Goal: Task Accomplishment & Management: Manage account settings

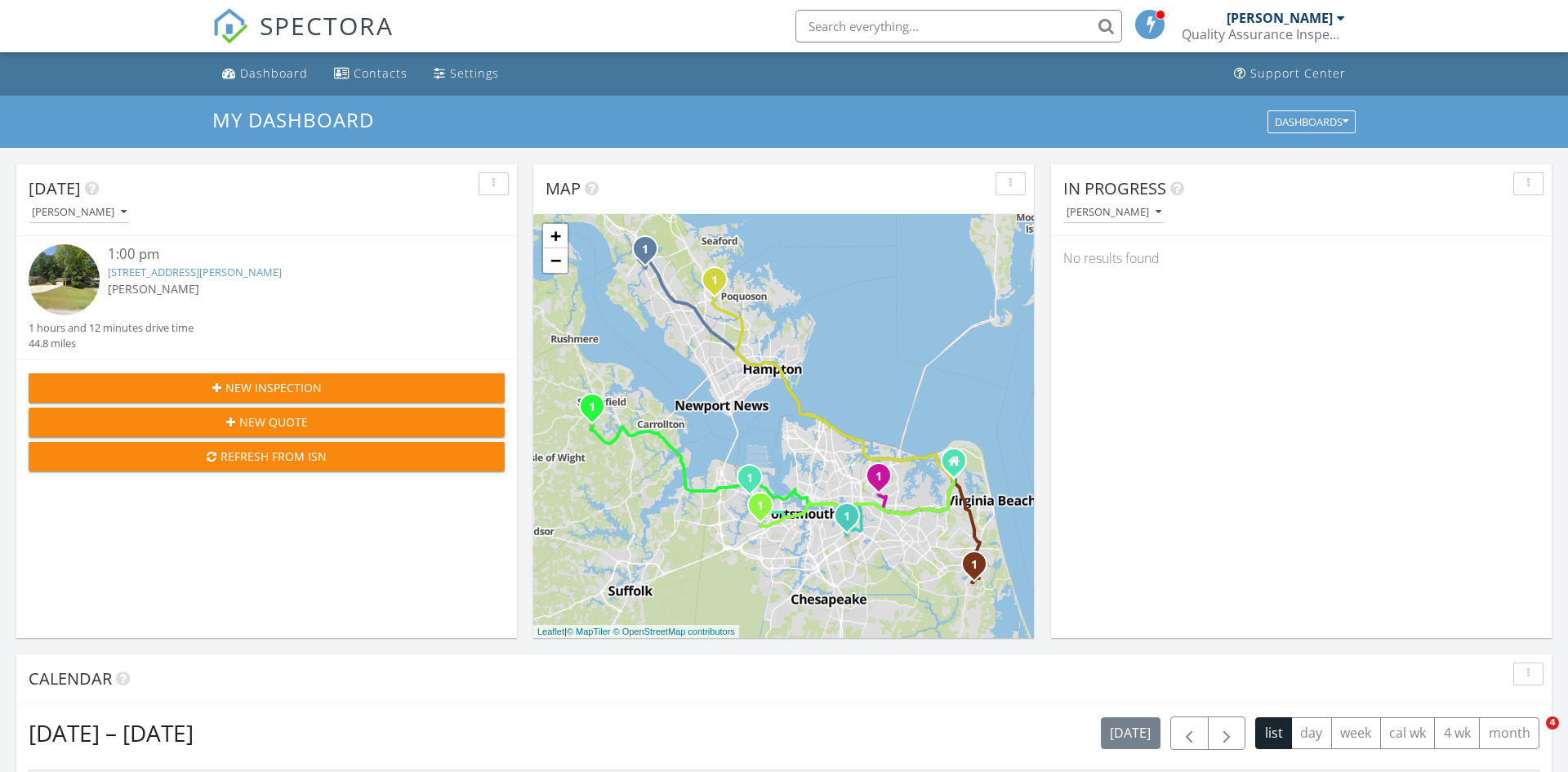
click at [194, 269] on link "[STREET_ADDRESS][PERSON_NAME]" at bounding box center [195, 271] width 174 height 15
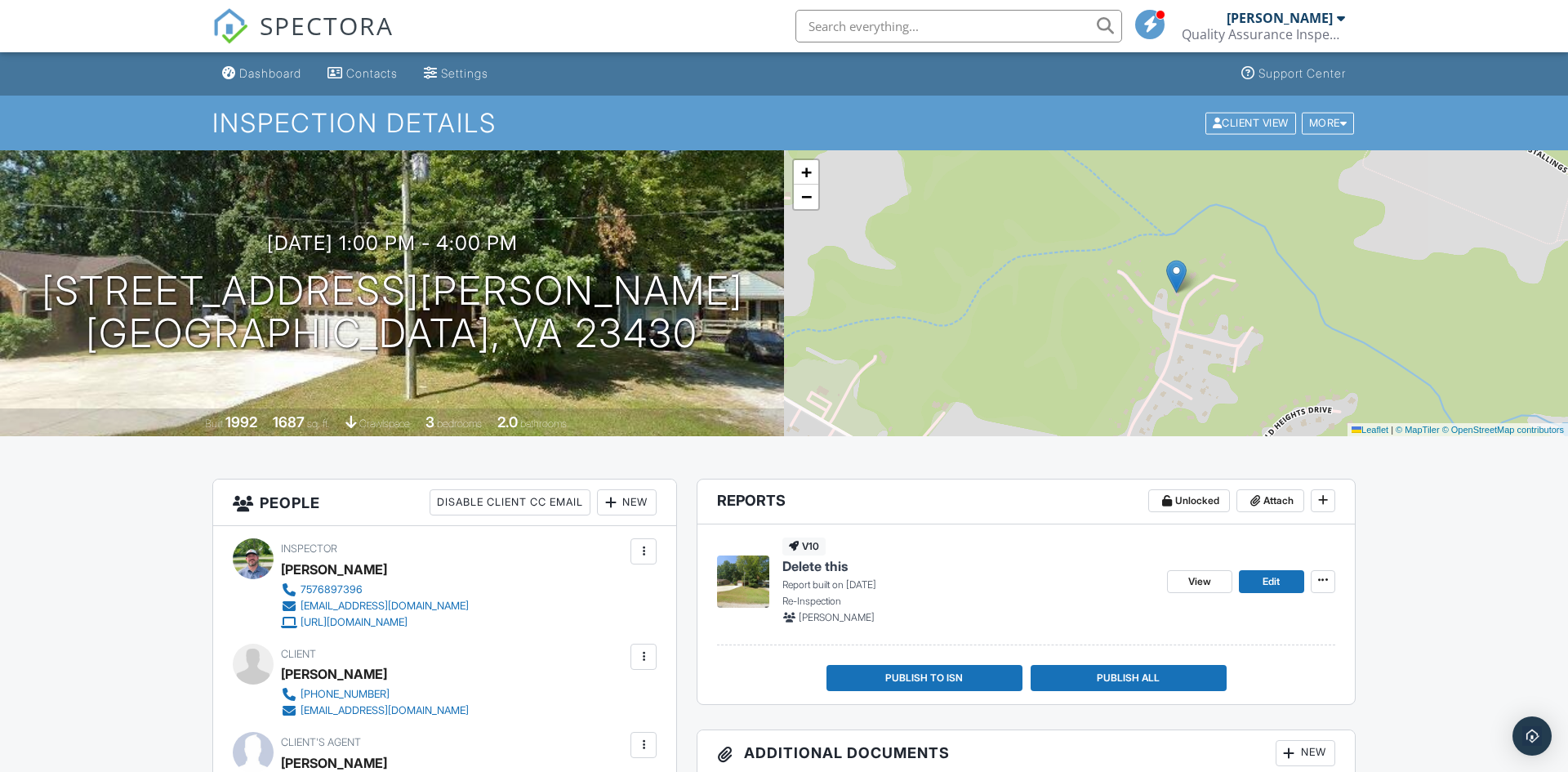
click at [871, 22] on input "text" at bounding box center [958, 26] width 326 height 32
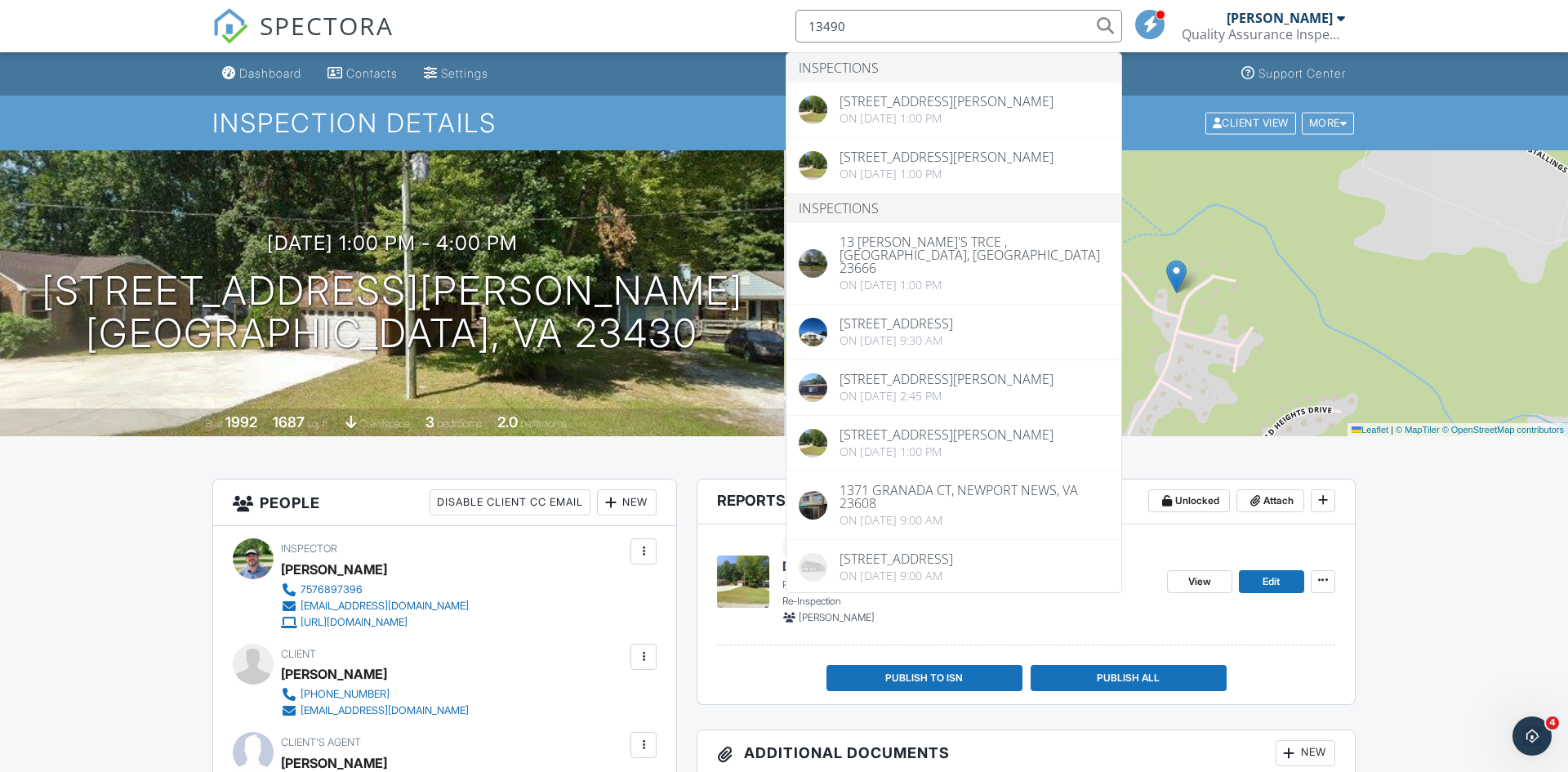
type input "13490"
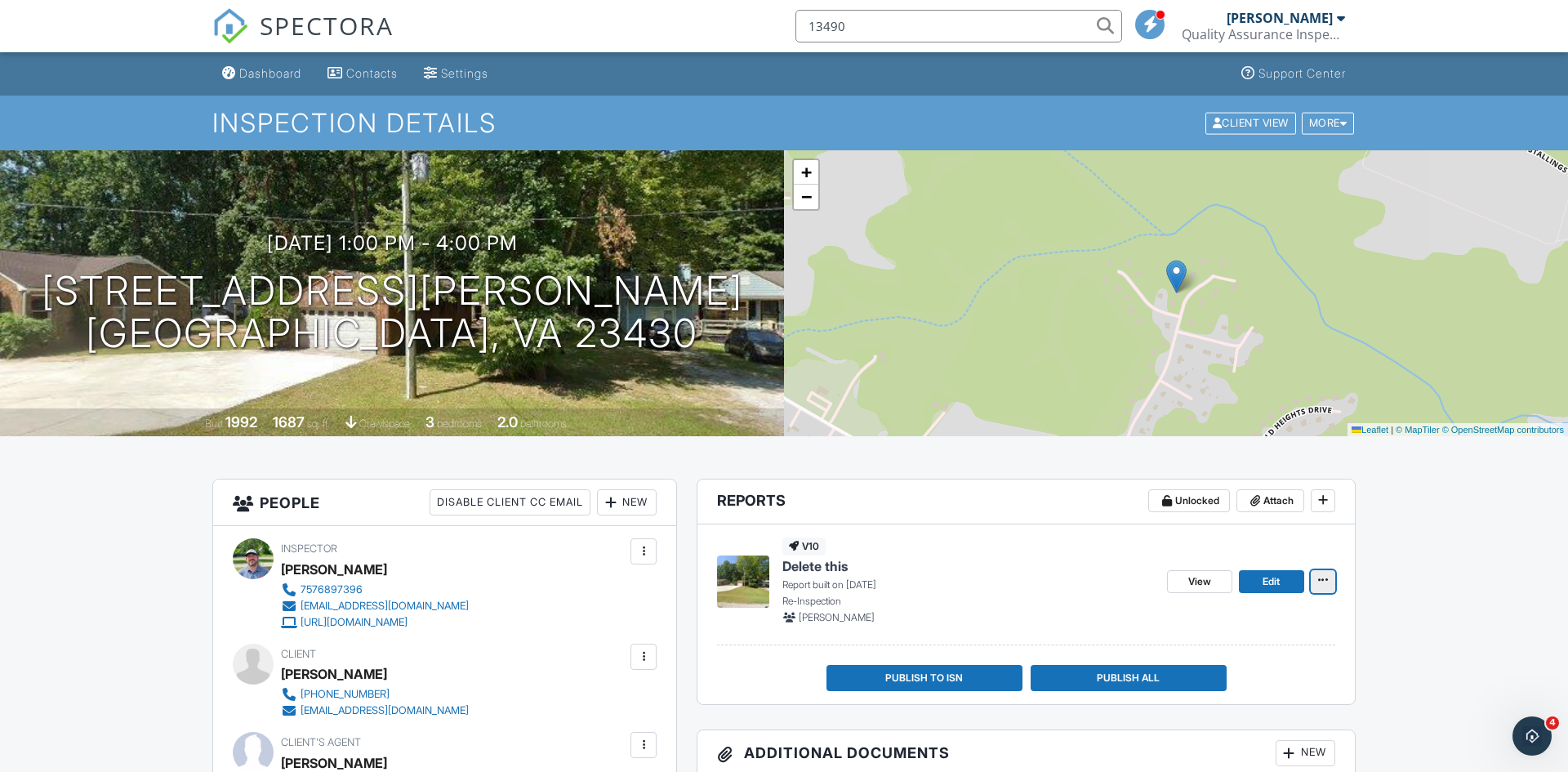
click at [1324, 578] on icon at bounding box center [1323, 580] width 10 height 12
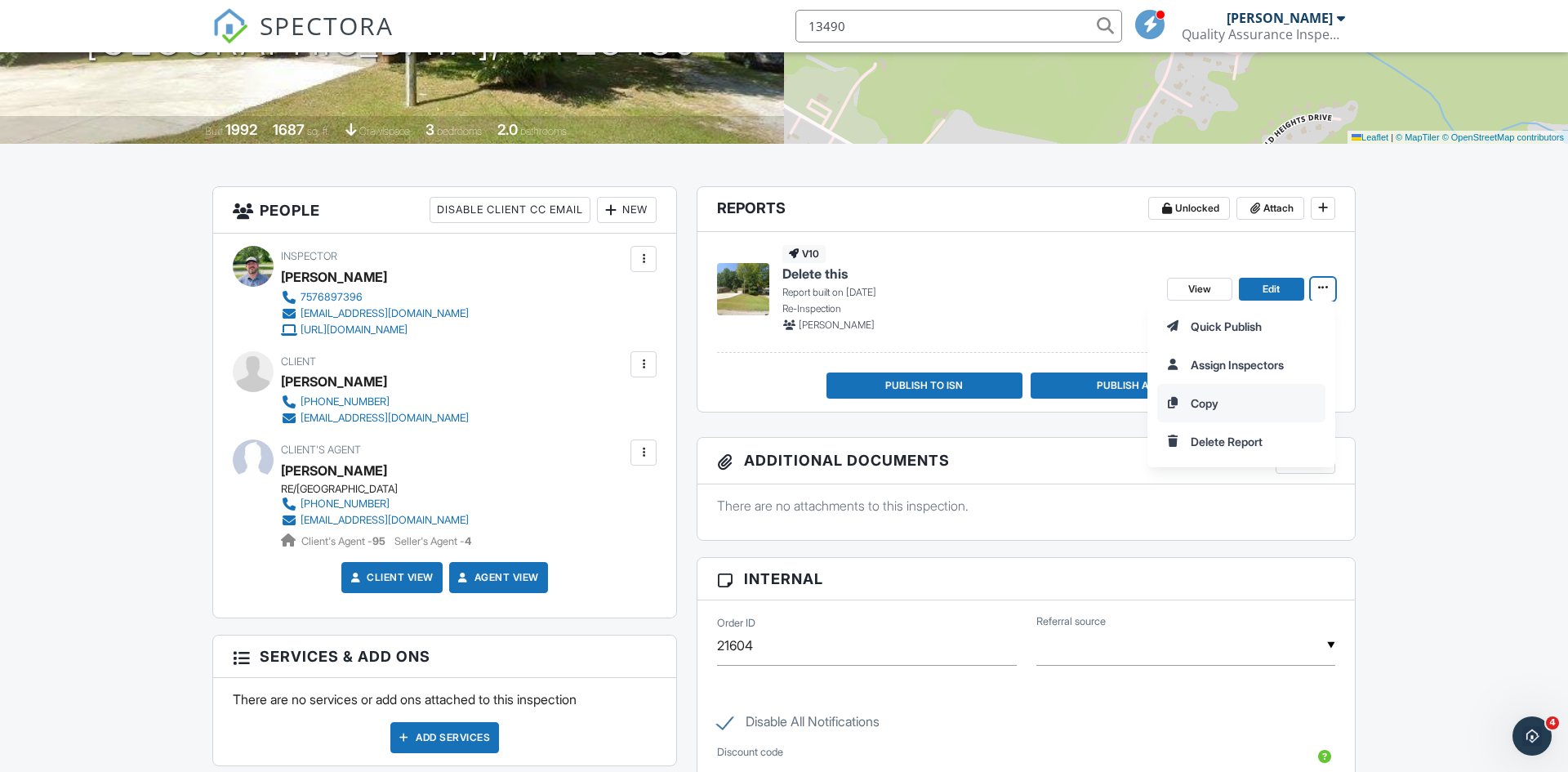
scroll to position [302, 0]
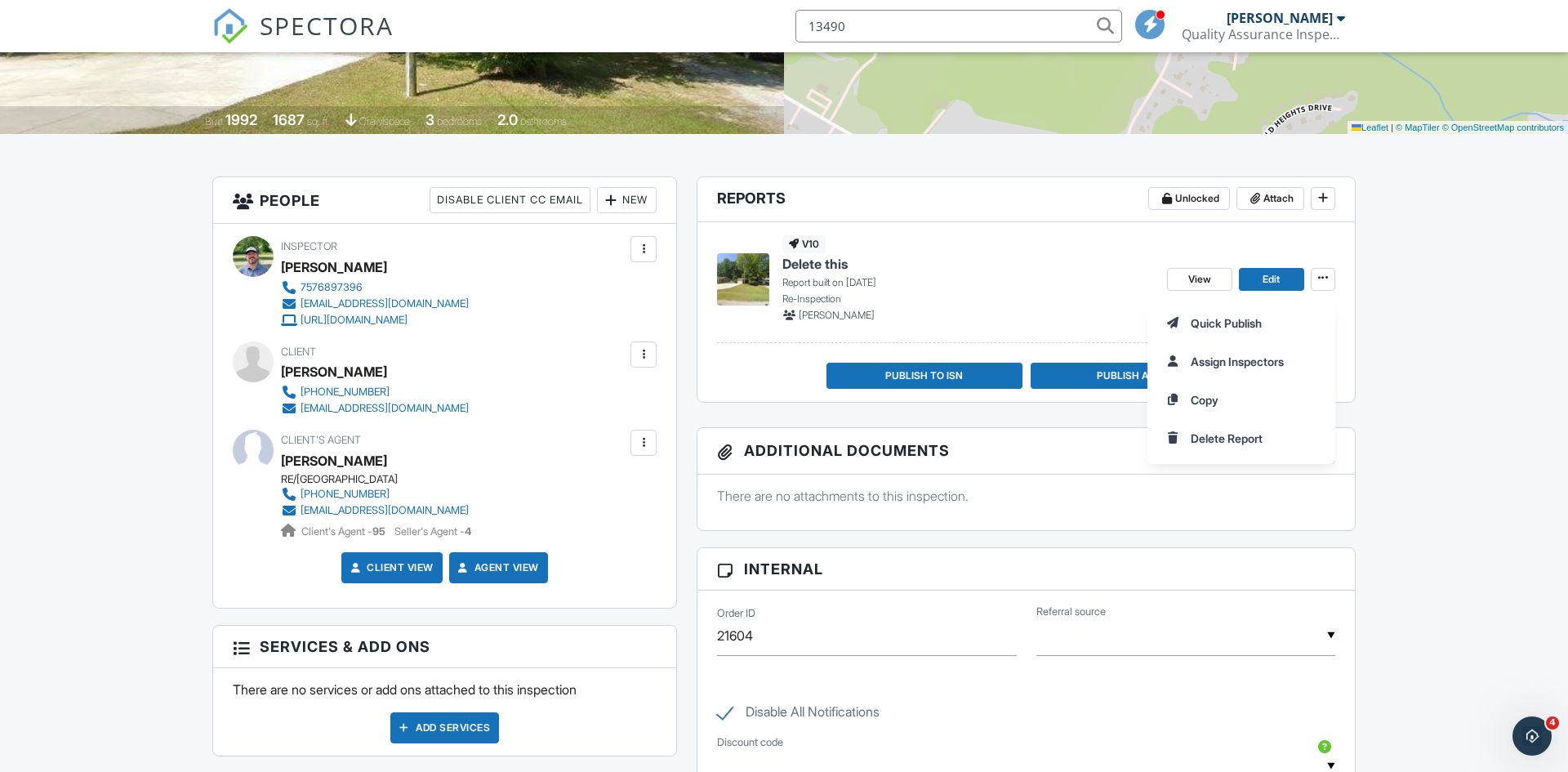
click at [1040, 243] on div "v10 Delete this Report built on 09/29/2025 Re-Inspection Tobey Houck" at bounding box center [968, 278] width 372 height 87
click at [1319, 274] on icon at bounding box center [1323, 278] width 10 height 12
click at [991, 239] on div "v10 Delete this Report built on 09/29/2025 Re-Inspection Tobey Houck" at bounding box center [968, 278] width 372 height 87
click at [1100, 27] on input "13490" at bounding box center [958, 26] width 326 height 32
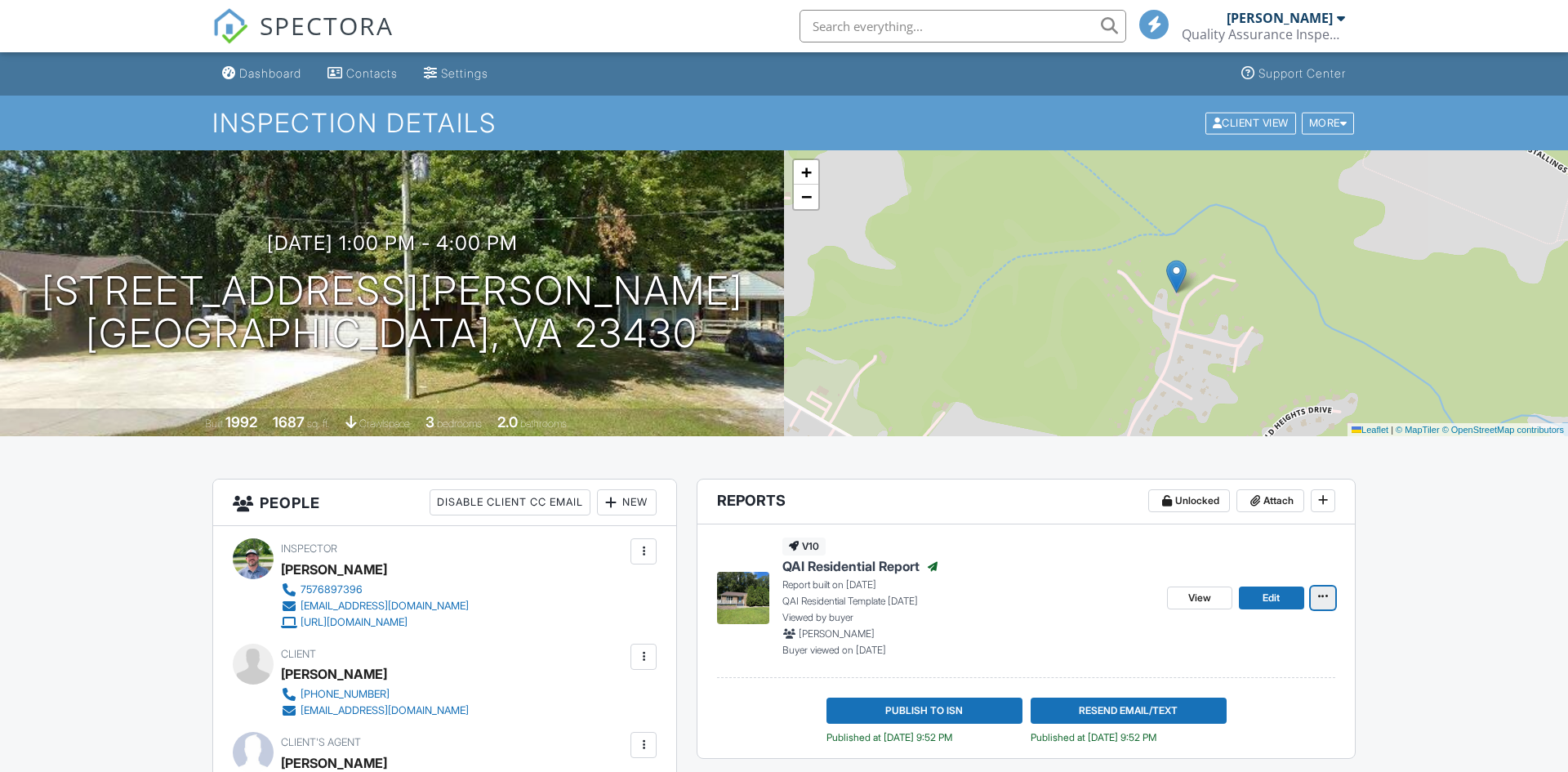
click at [1319, 595] on icon at bounding box center [1323, 597] width 10 height 12
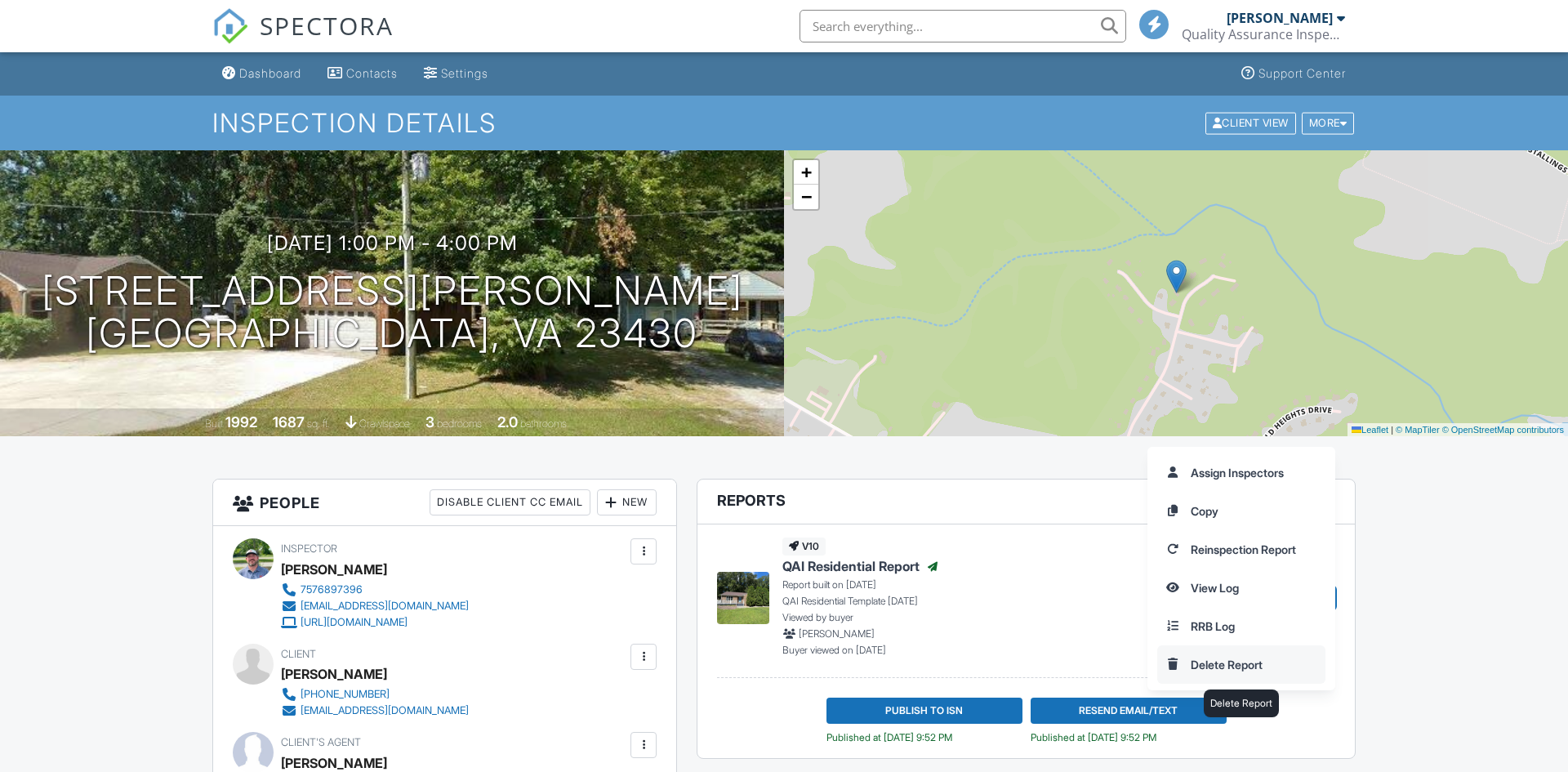
scroll to position [169, 0]
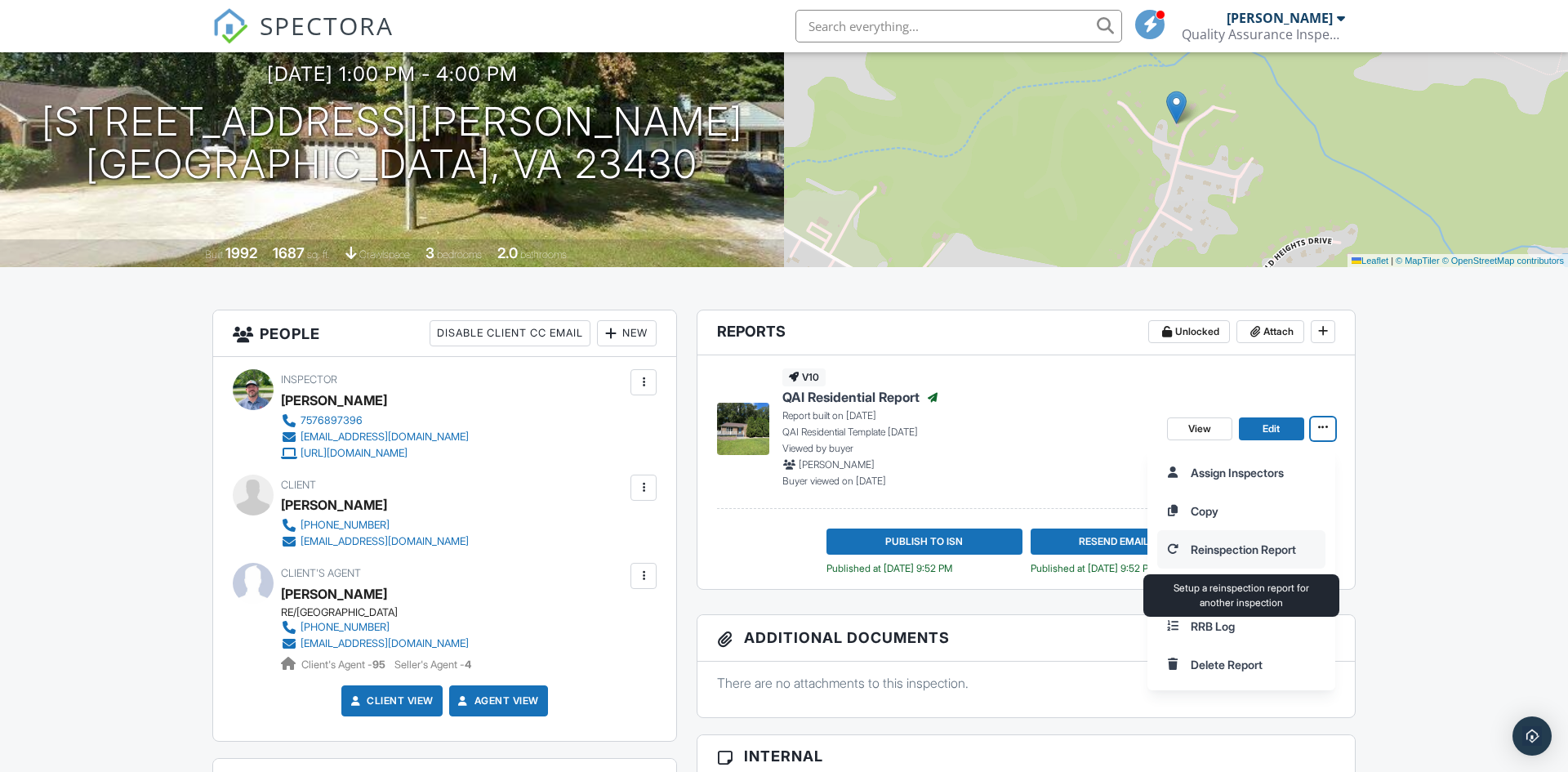
click at [1223, 552] on input "Reinspection Report" at bounding box center [1241, 549] width 166 height 36
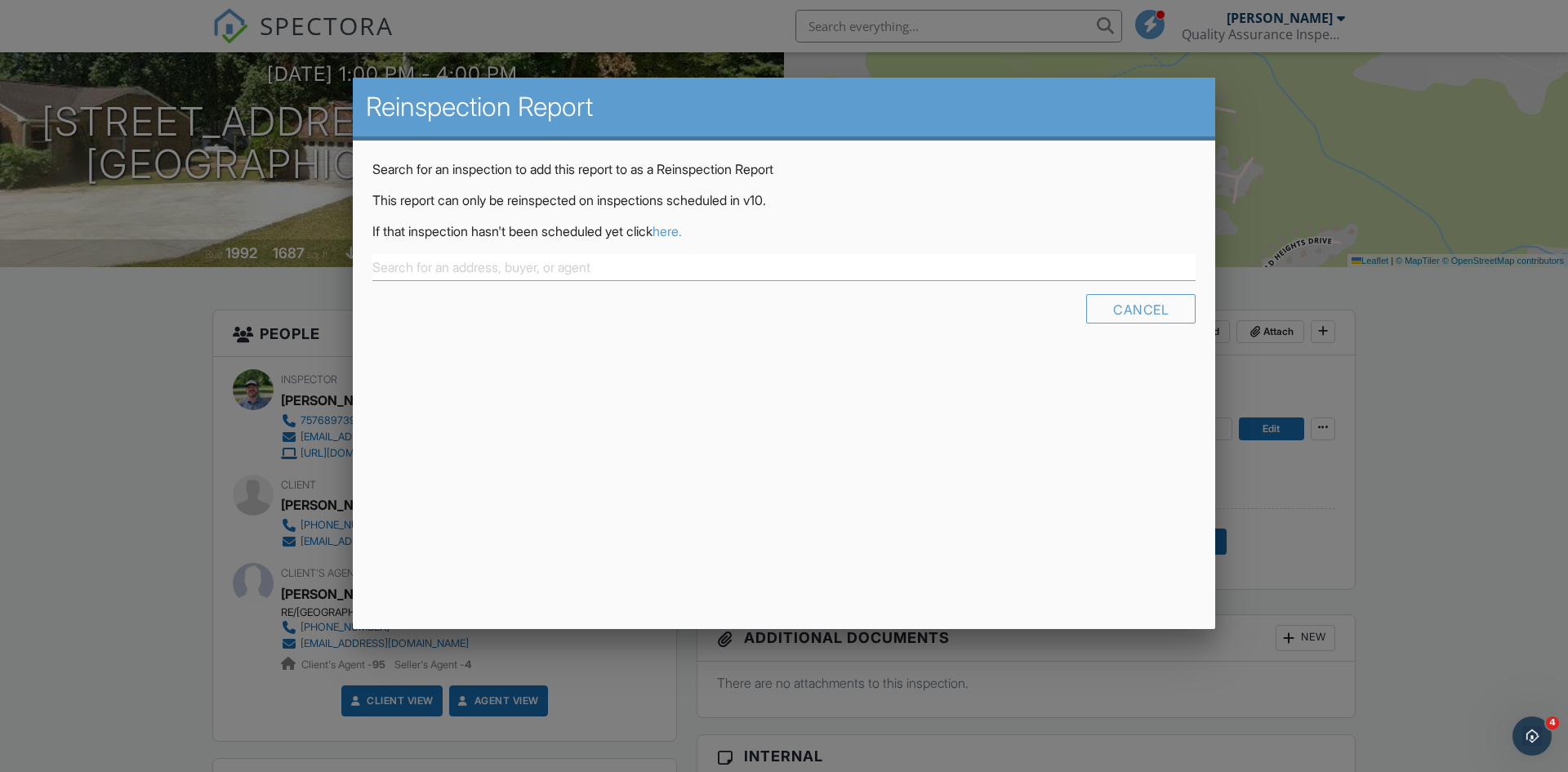
scroll to position [0, 0]
click at [760, 282] on div "Search for an inspection to add this report to as a Reinspection Report This re…" at bounding box center [784, 248] width 862 height 214
click at [755, 268] on input "text" at bounding box center [784, 267] width 823 height 27
click at [638, 270] on input "13490" at bounding box center [784, 267] width 823 height 27
type input "13490 Melissa Dr, Smithfield, VA 23430"
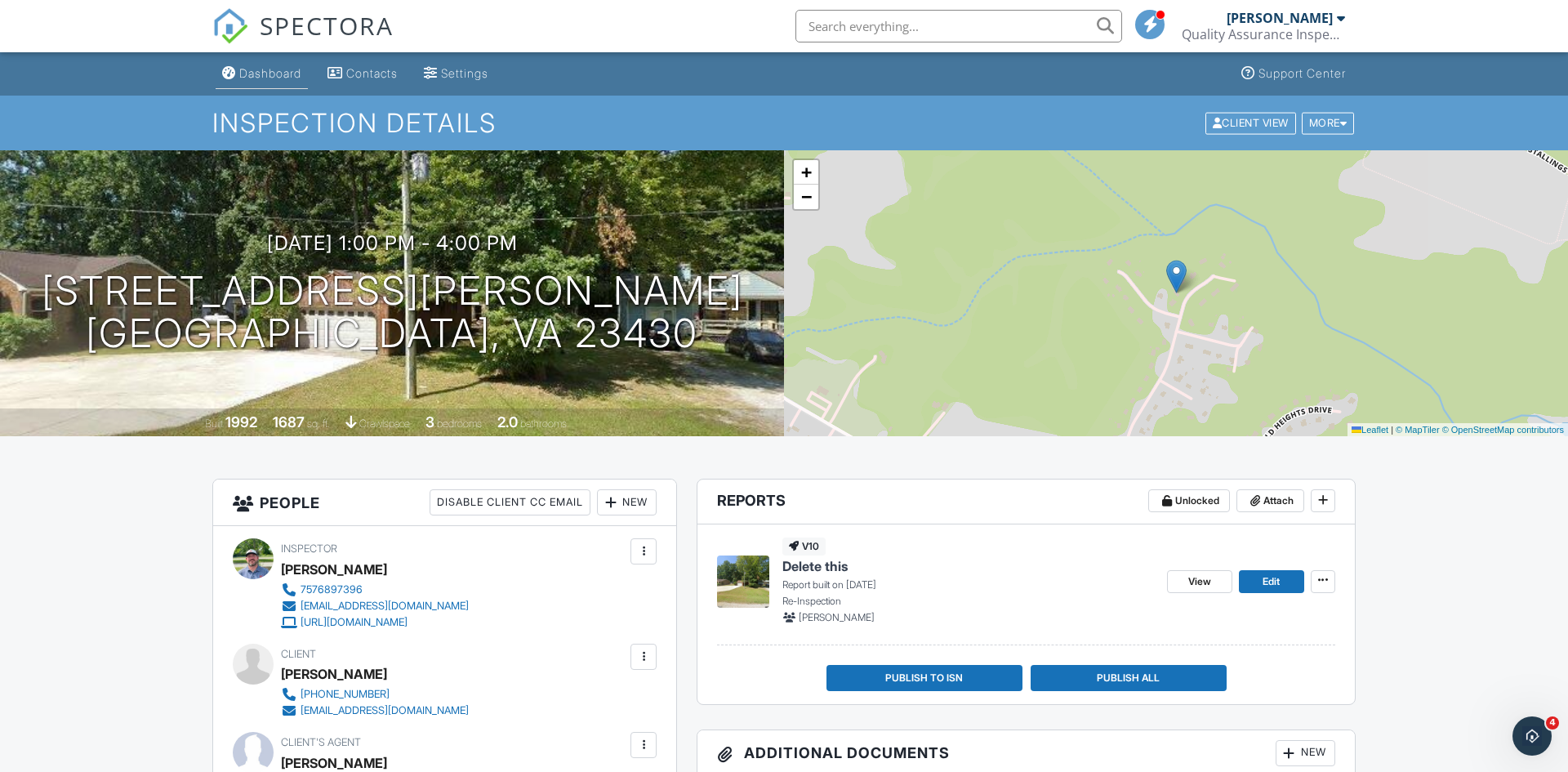
click at [256, 62] on link "Dashboard" at bounding box center [261, 74] width 92 height 30
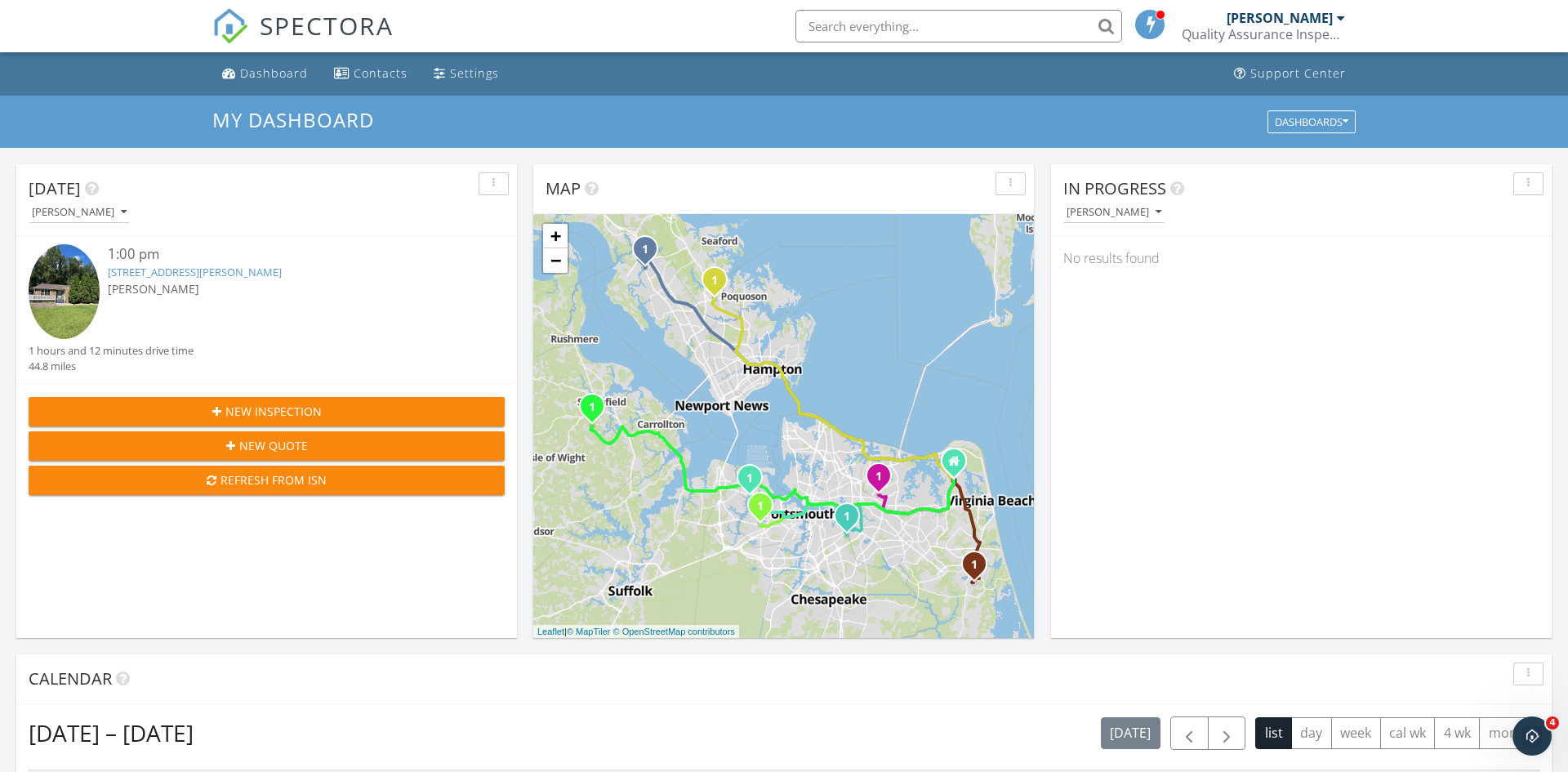
click at [234, 272] on link "13490 Melissa Dr, Smithfield, VA 23430" at bounding box center [195, 271] width 174 height 15
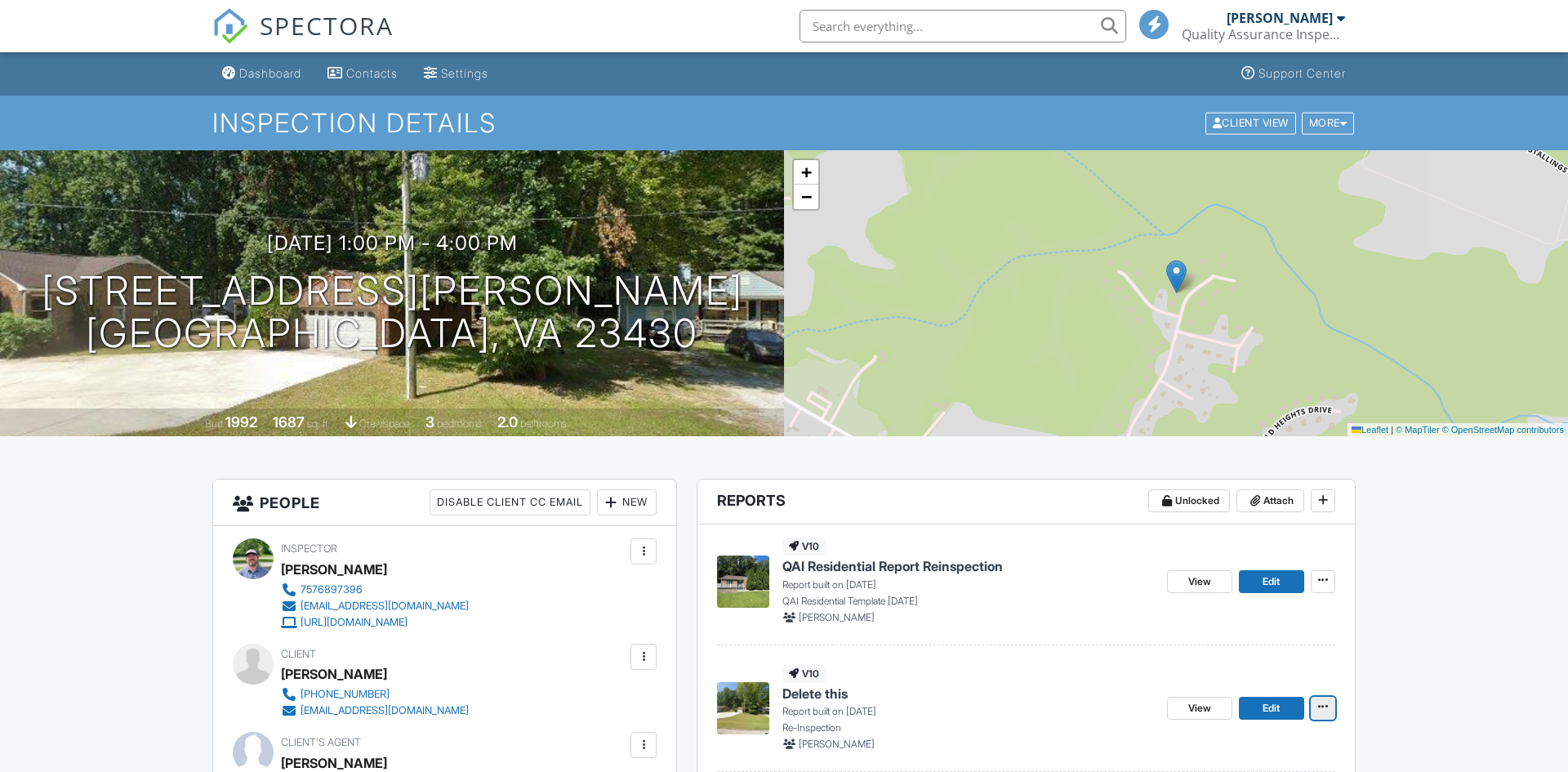
click at [1324, 707] on icon at bounding box center [1323, 707] width 10 height 12
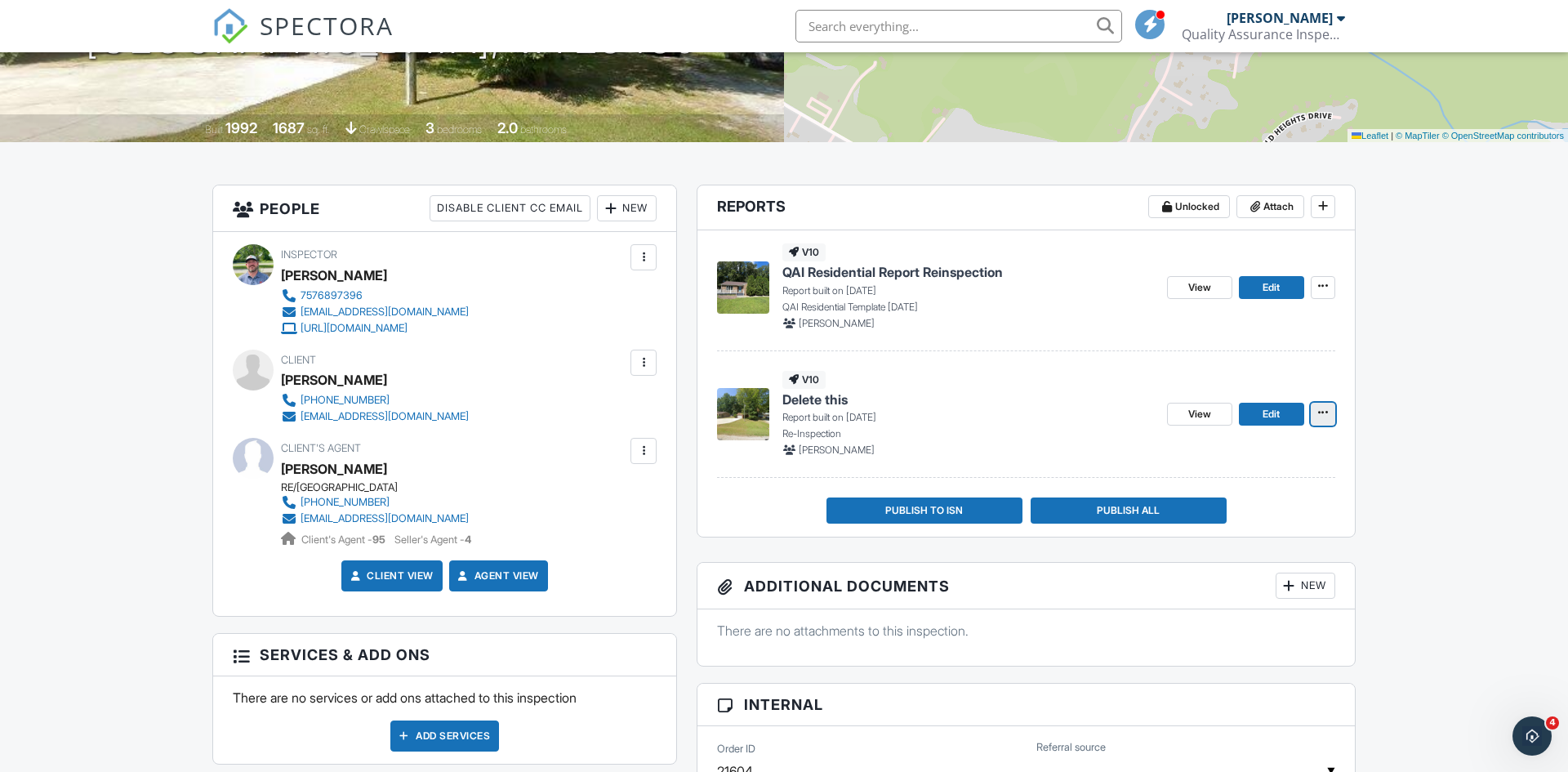
scroll to position [315, 0]
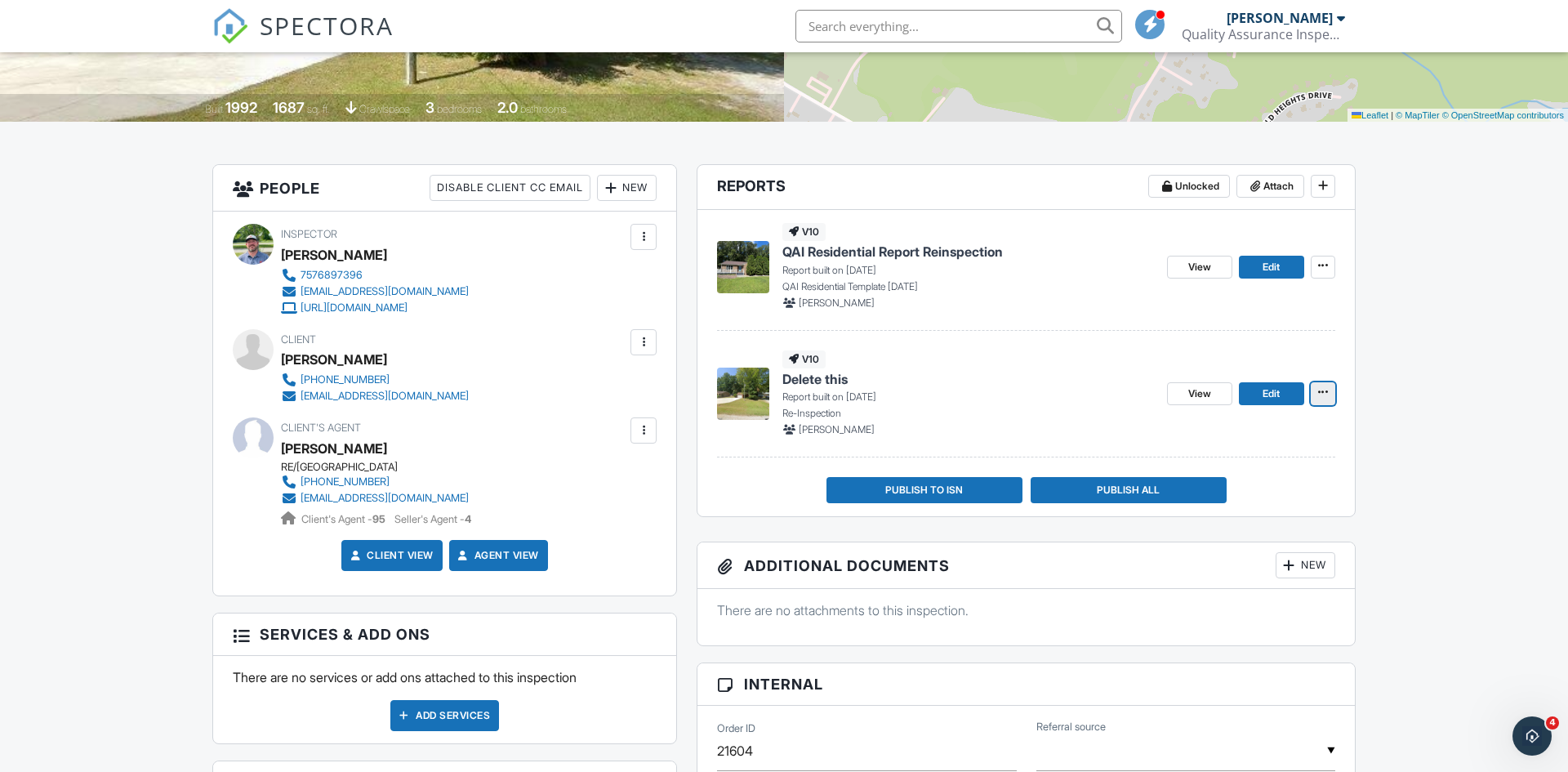
click at [1318, 395] on icon at bounding box center [1323, 392] width 10 height 12
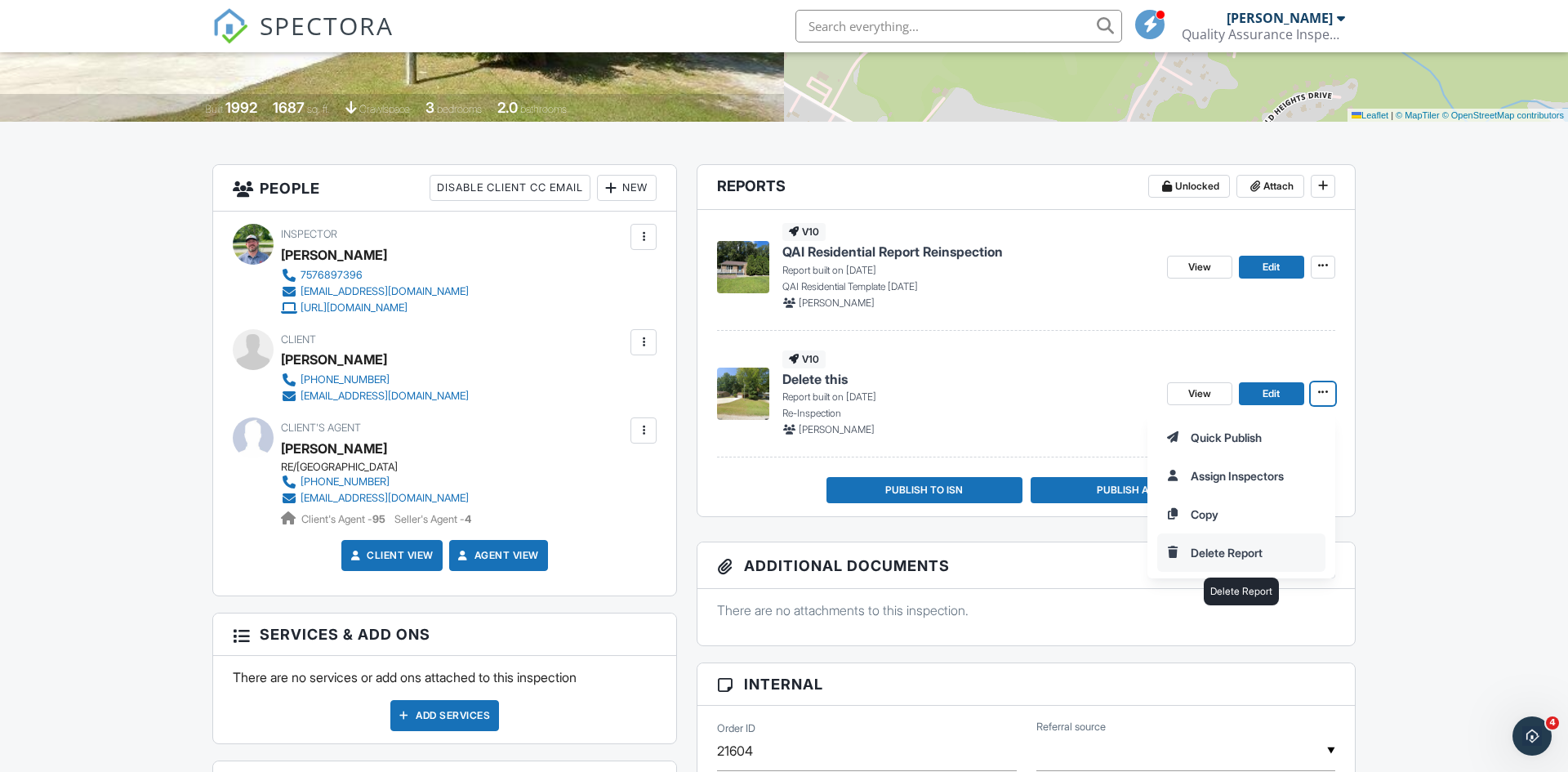
click at [1216, 553] on input "Delete Report" at bounding box center [1241, 552] width 166 height 36
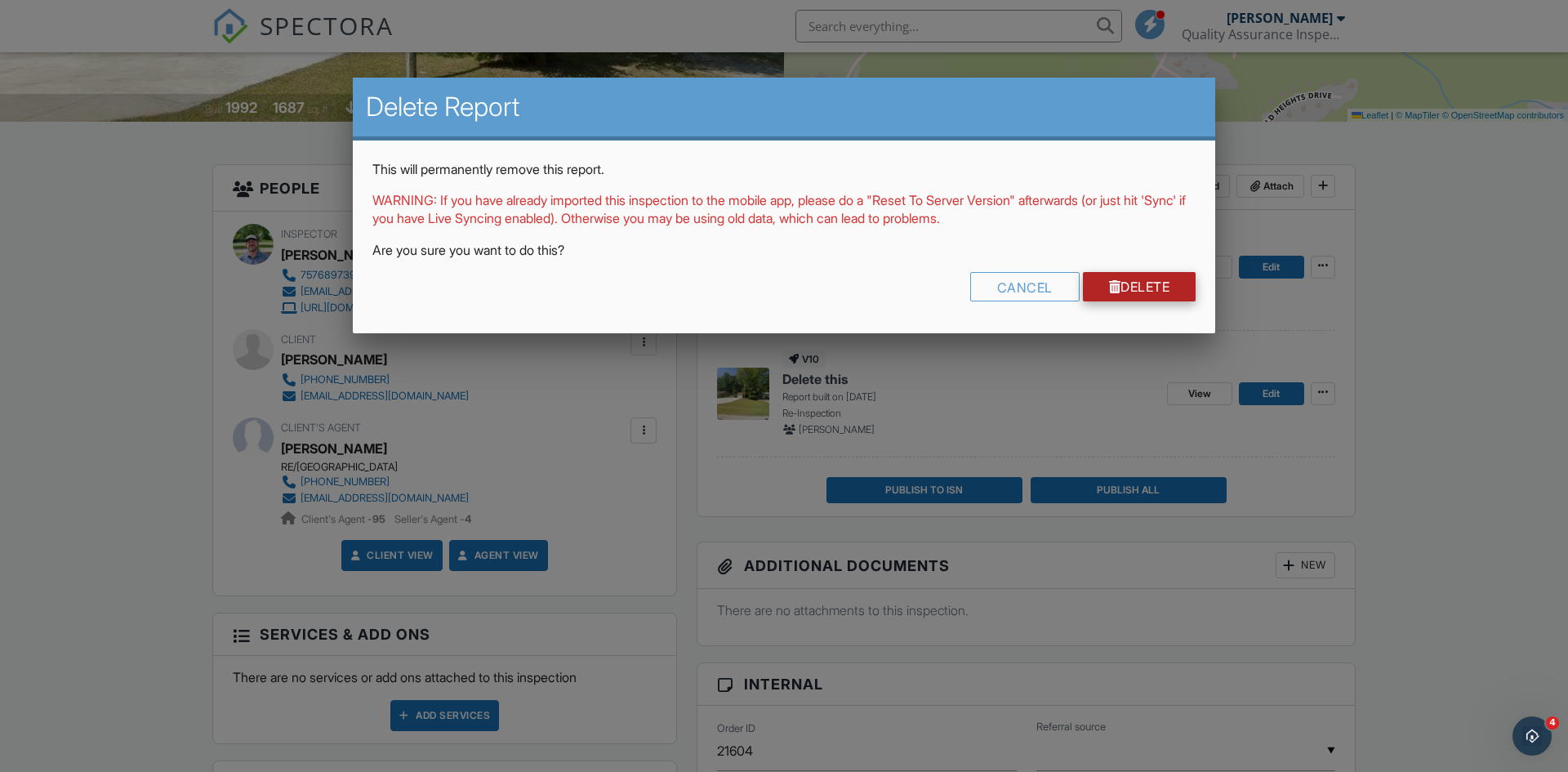
click at [1144, 289] on link "Delete" at bounding box center [1139, 287] width 113 height 30
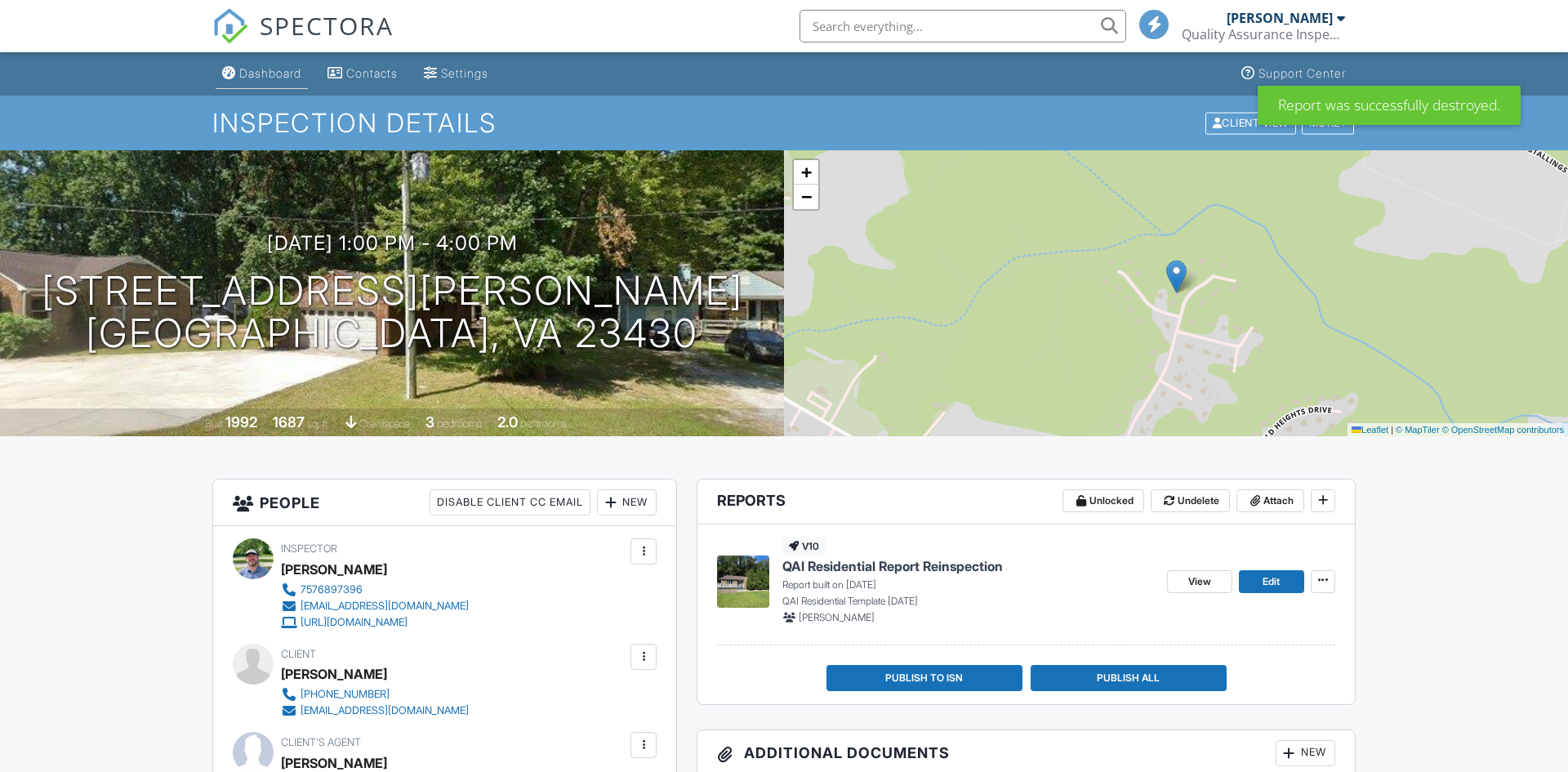
click at [252, 79] on div "Dashboard" at bounding box center [269, 73] width 62 height 14
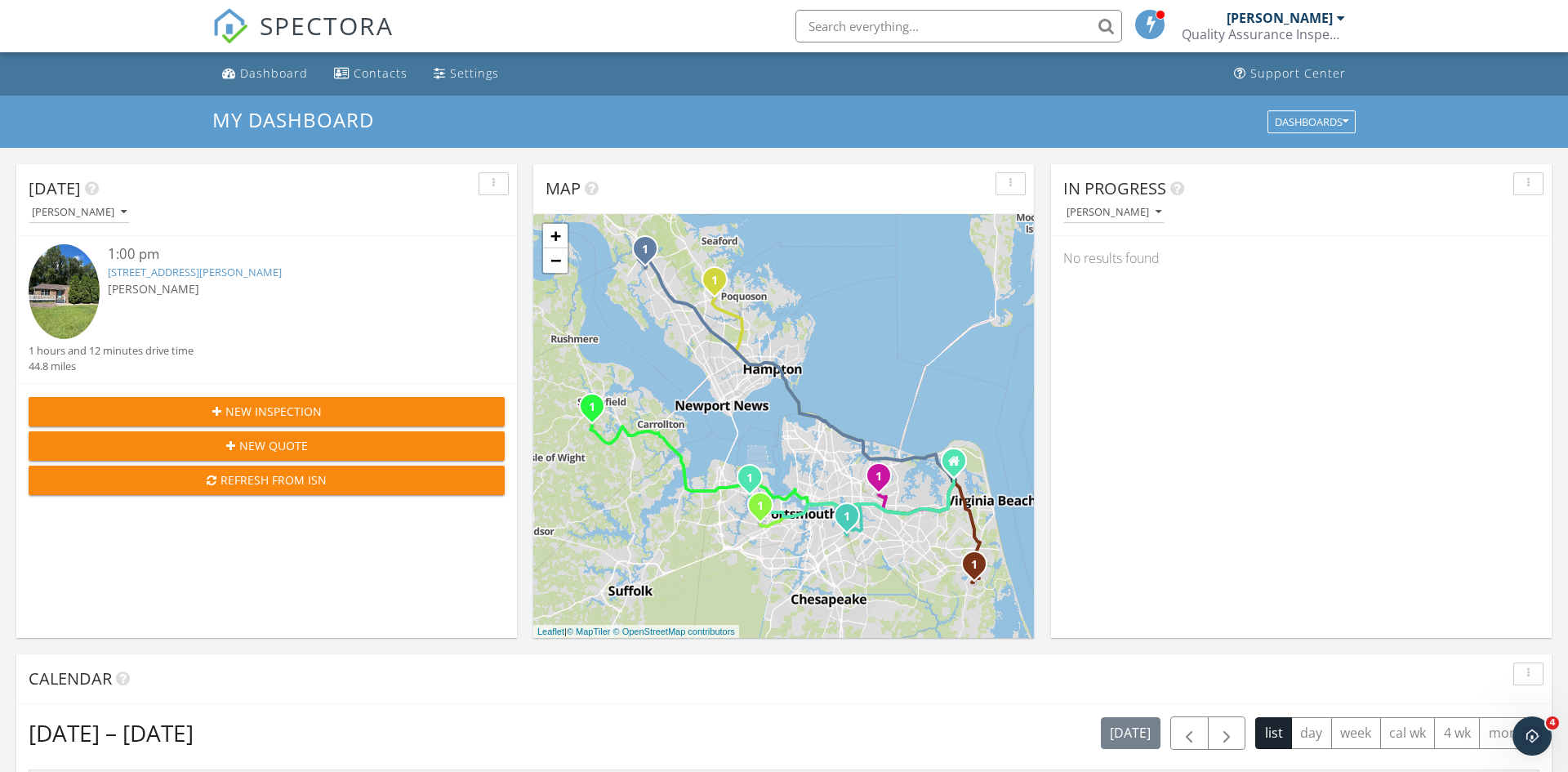
click at [191, 273] on link "[STREET_ADDRESS][PERSON_NAME]" at bounding box center [195, 271] width 174 height 15
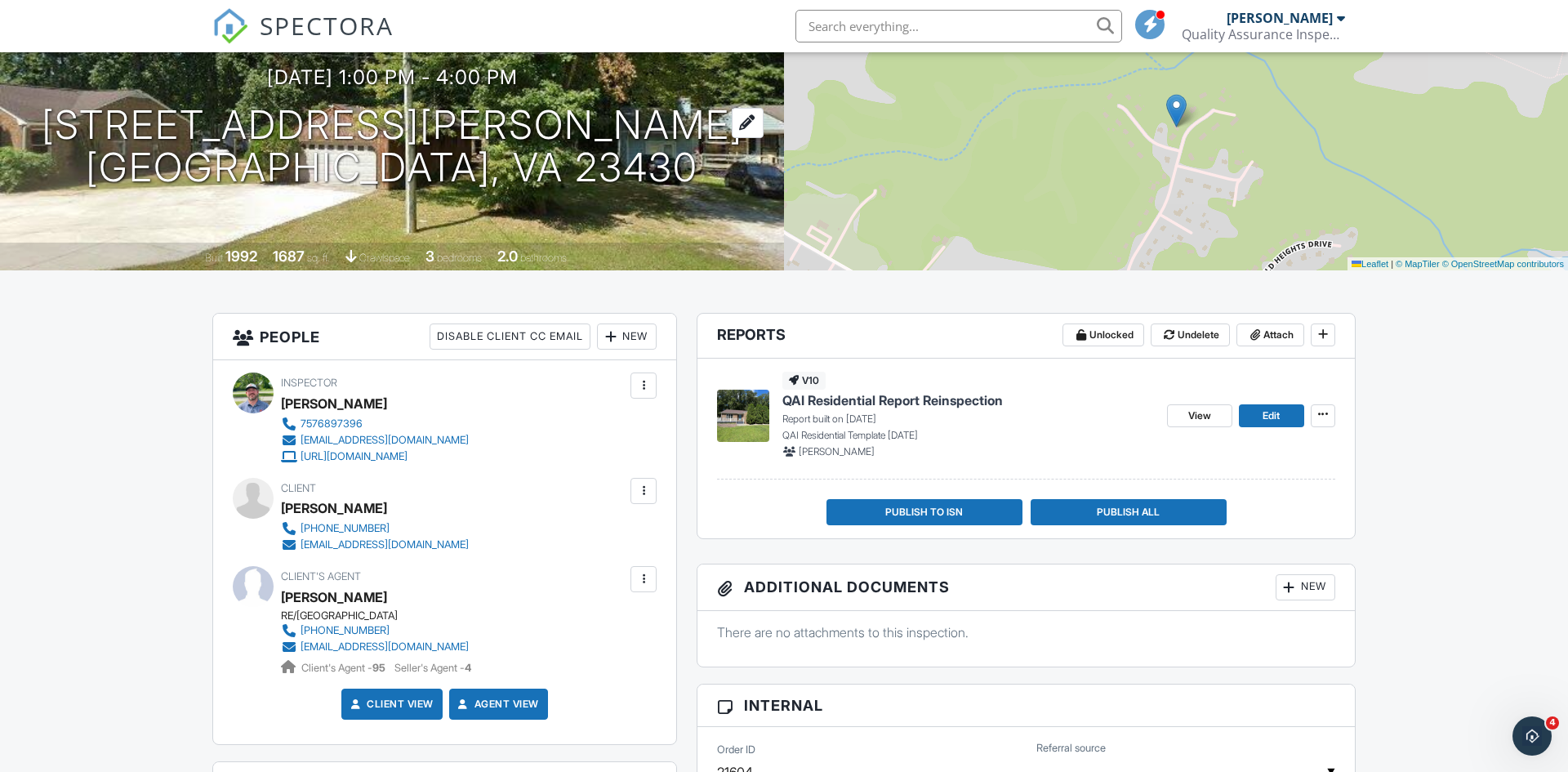
scroll to position [160, 0]
